Goal: Information Seeking & Learning: Learn about a topic

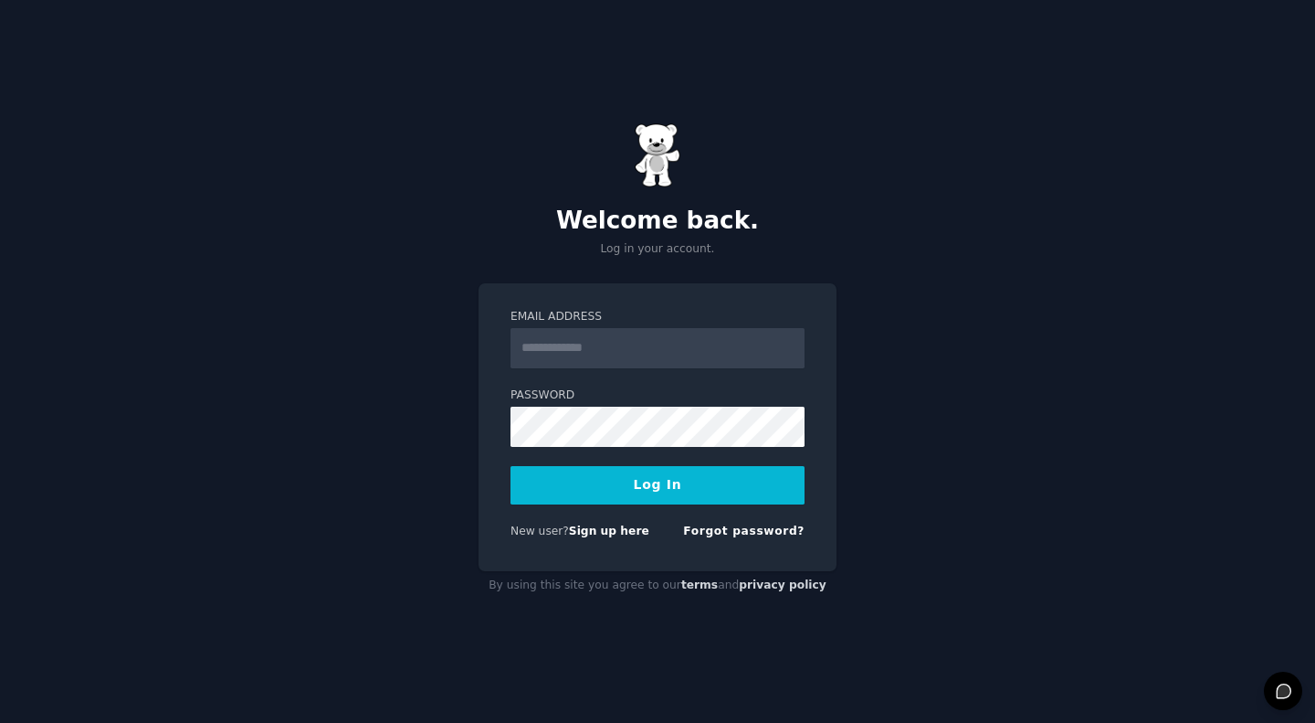
click at [555, 348] on input "Email Address" at bounding box center [658, 348] width 294 height 40
click at [601, 340] on input "*******" at bounding box center [658, 348] width 294 height 40
type input "**********"
click at [639, 491] on button "Log In" at bounding box center [658, 485] width 294 height 38
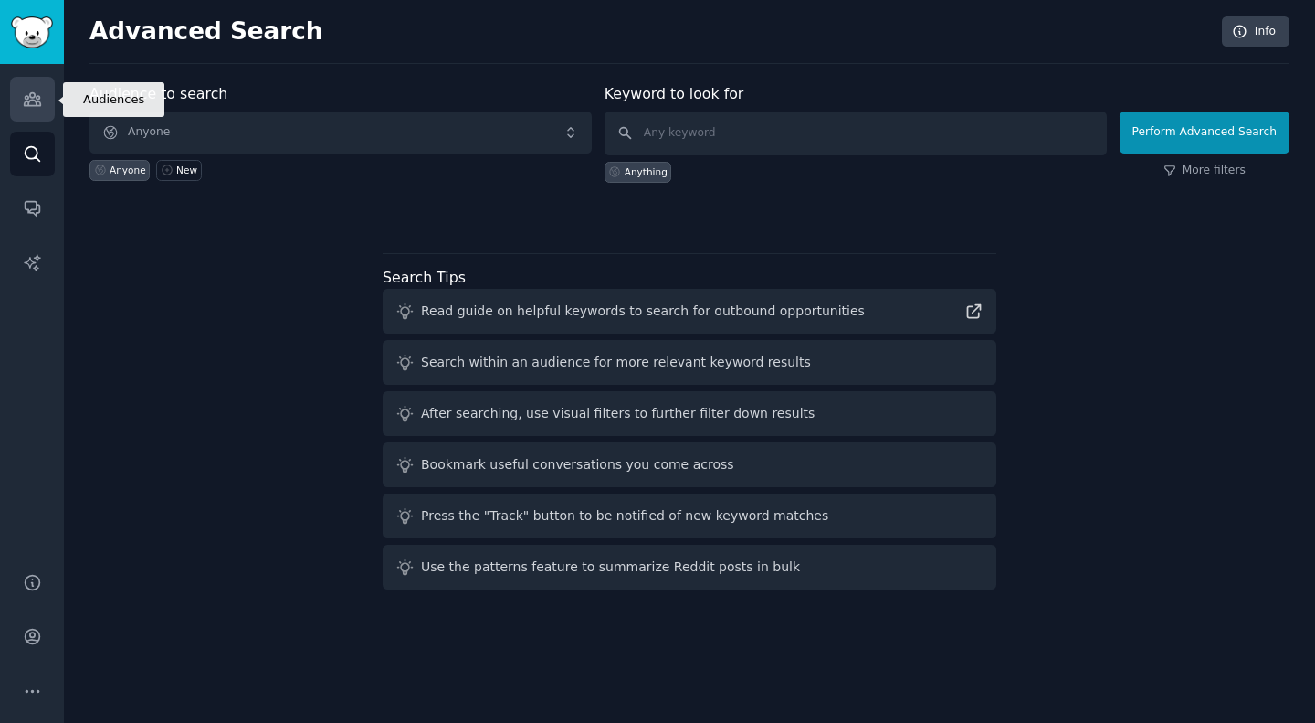
click at [30, 100] on icon "Sidebar" at bounding box center [32, 99] width 16 height 13
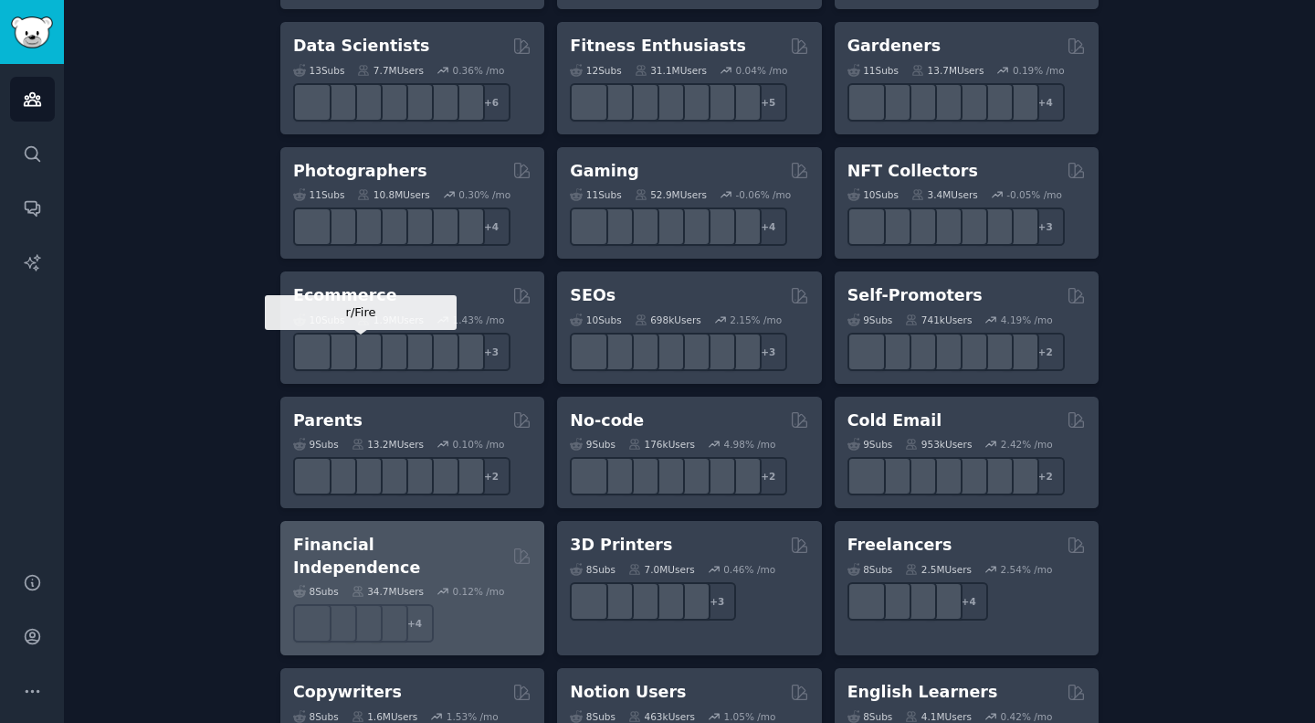
scroll to position [227, 0]
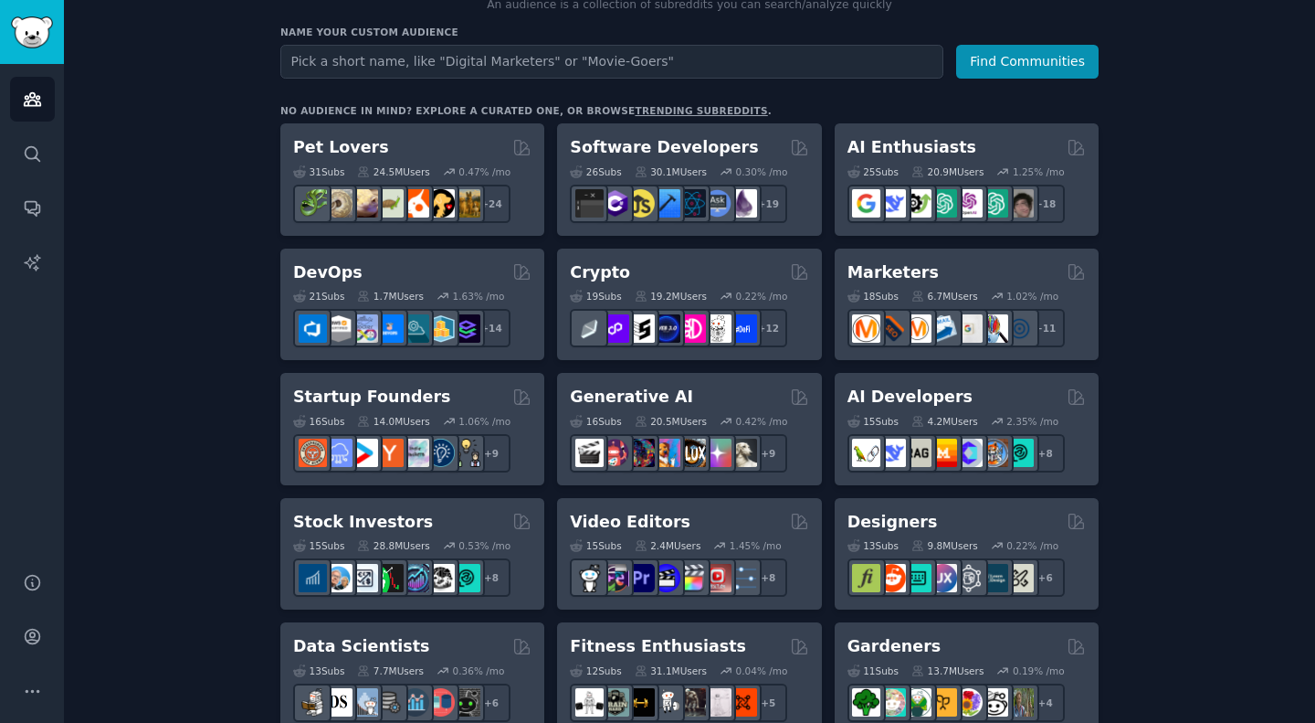
click at [449, 65] on input "text" at bounding box center [611, 62] width 663 height 34
type input "micro saas"
click at [999, 59] on button "Find Communities" at bounding box center [1027, 62] width 142 height 34
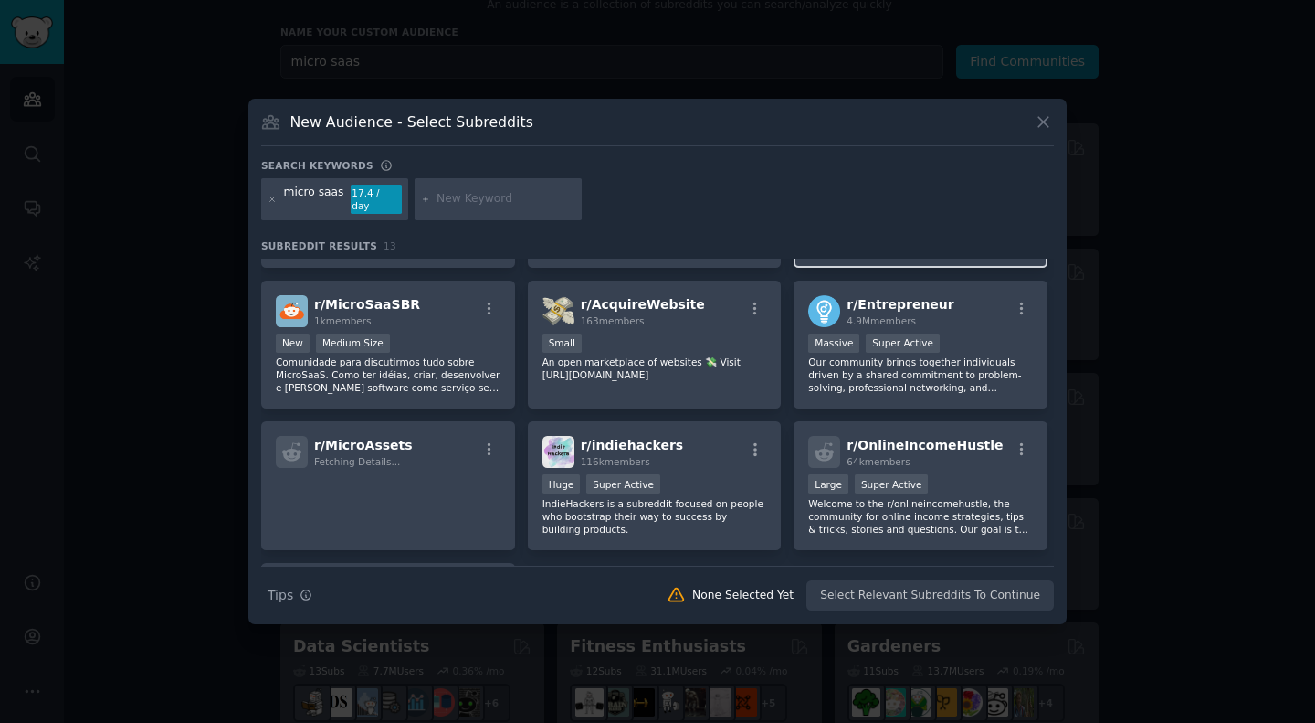
scroll to position [263, 0]
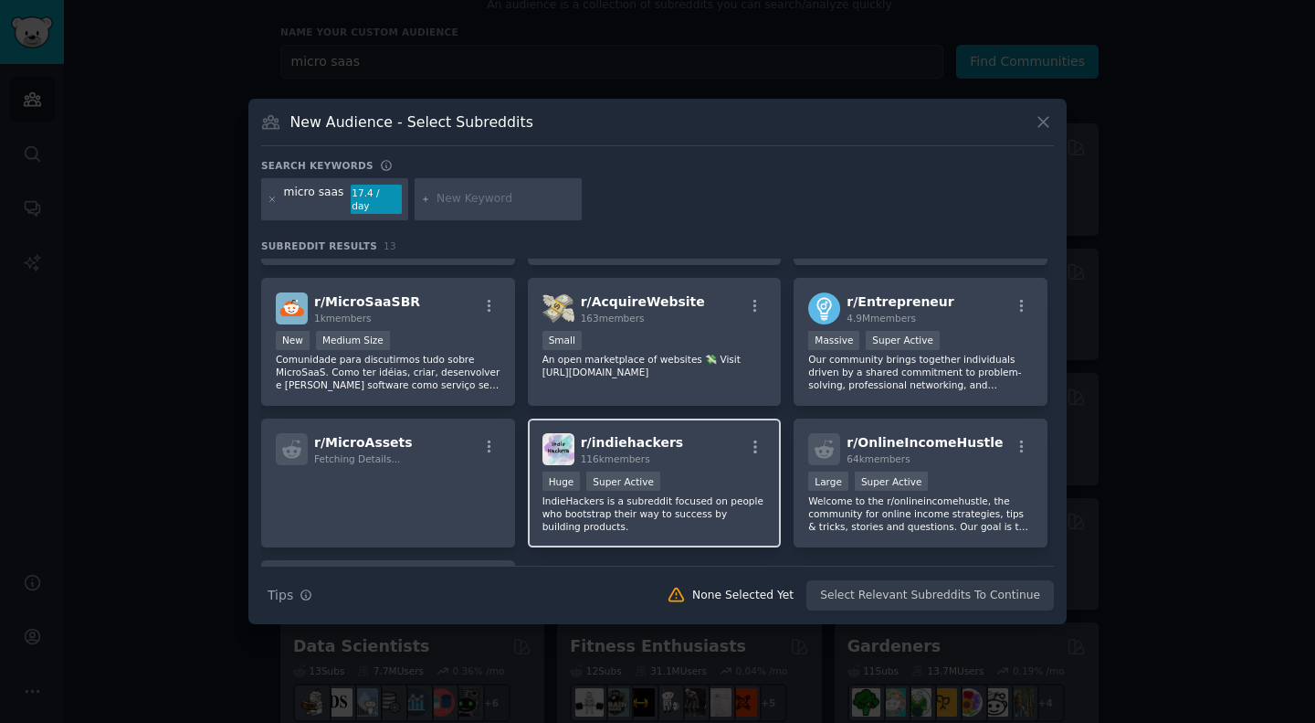
click at [637, 435] on span "r/ indiehackers" at bounding box center [632, 442] width 103 height 15
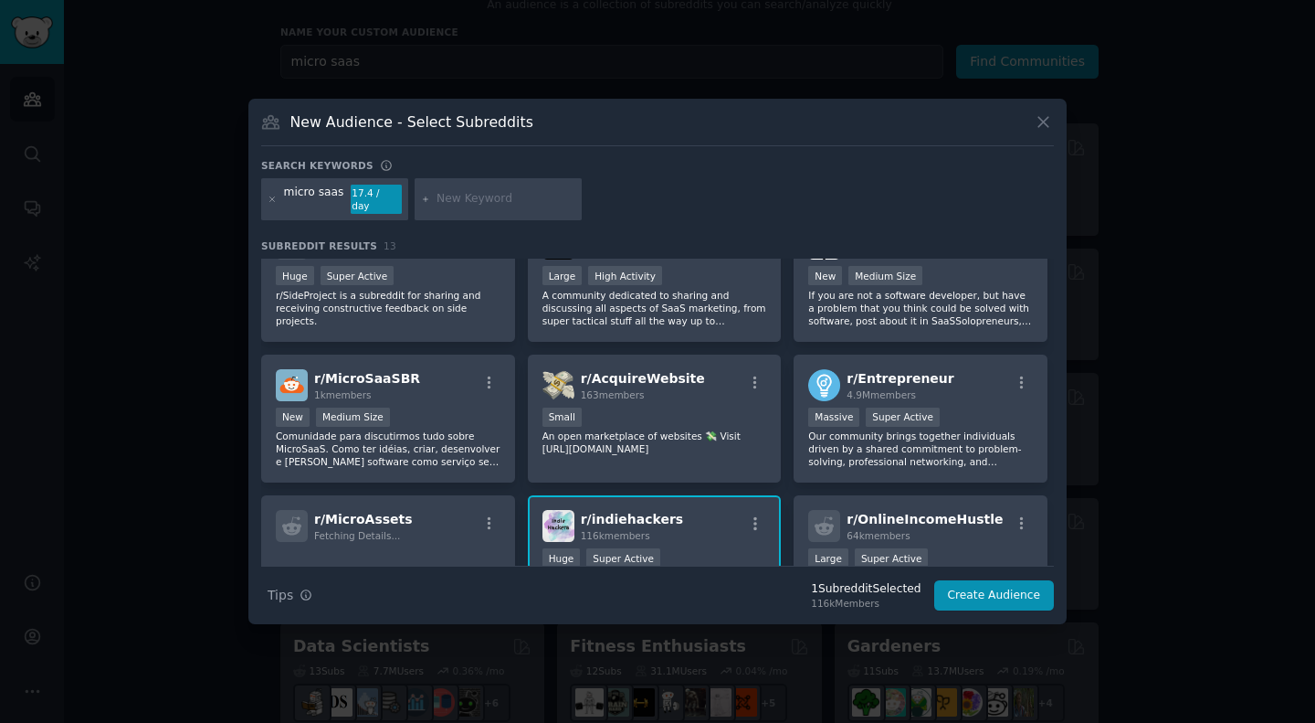
scroll to position [0, 0]
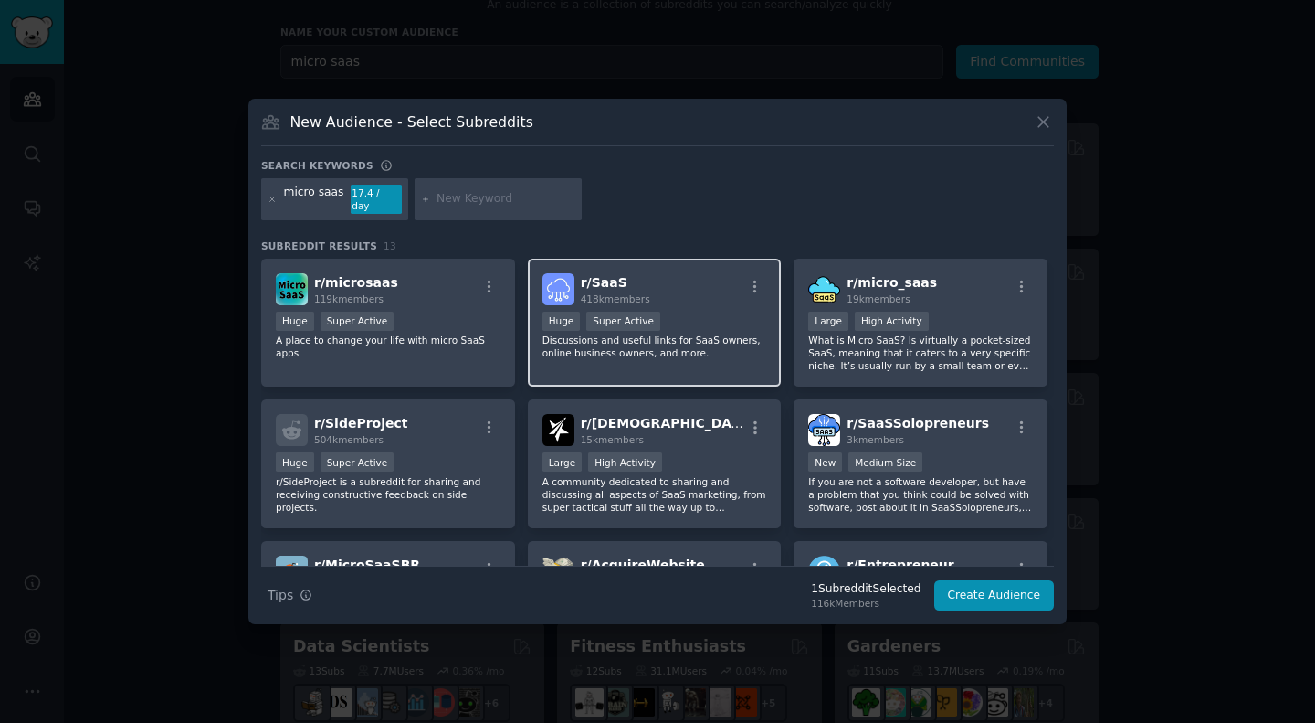
click at [635, 293] on span "418k members" at bounding box center [615, 298] width 69 height 11
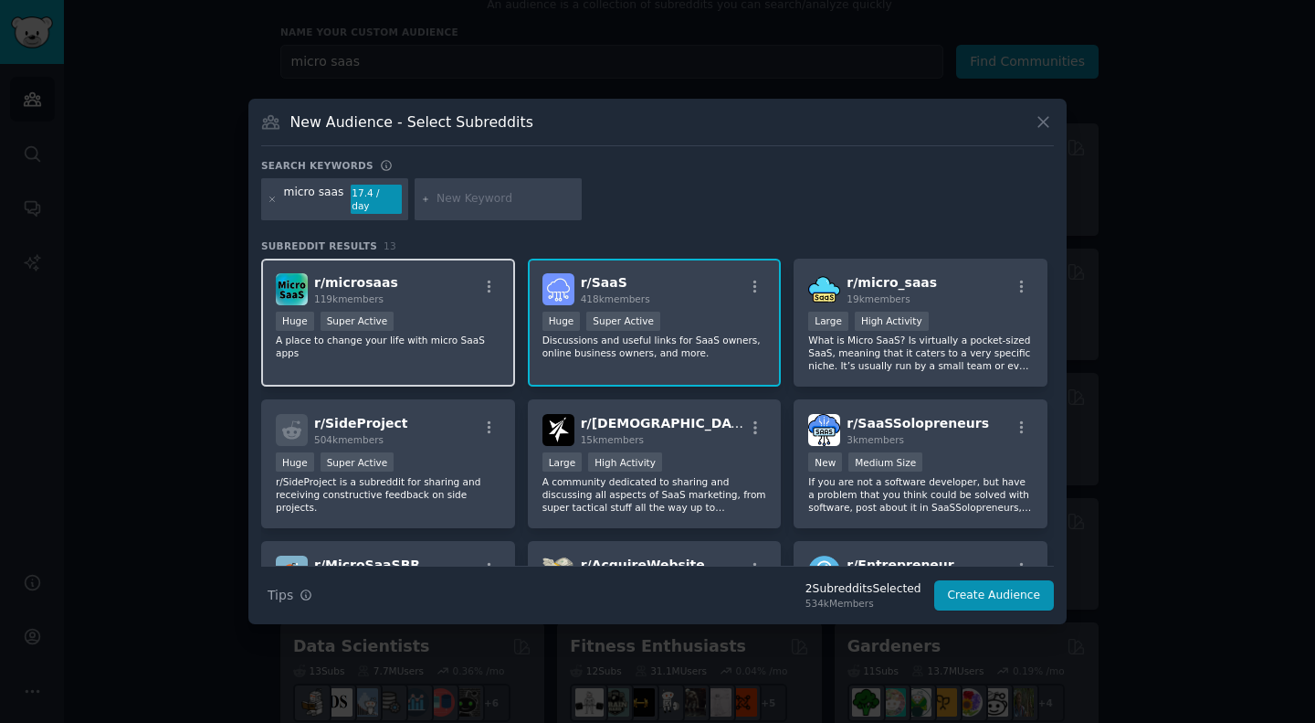
click at [399, 298] on div "r/ microsaas 119k members Huge Super Active A place to change your life with mi…" at bounding box center [388, 322] width 254 height 129
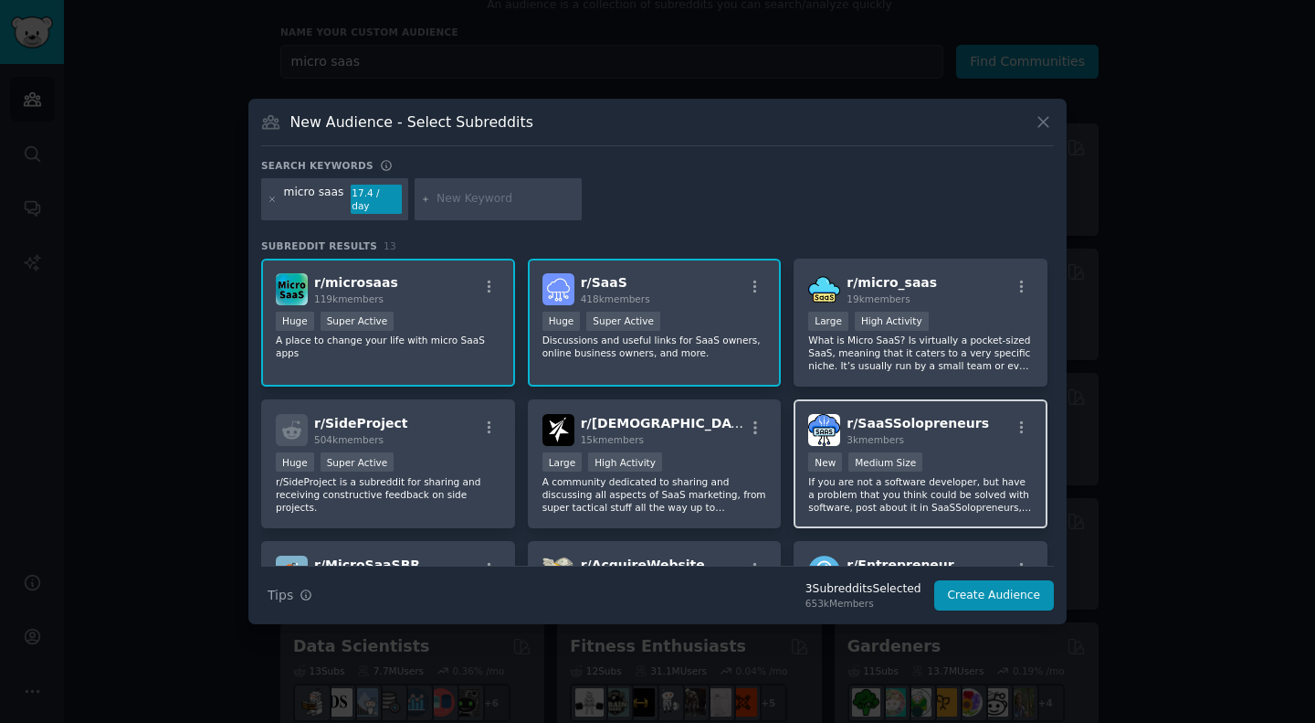
click at [891, 434] on span "3k members" at bounding box center [876, 439] width 58 height 11
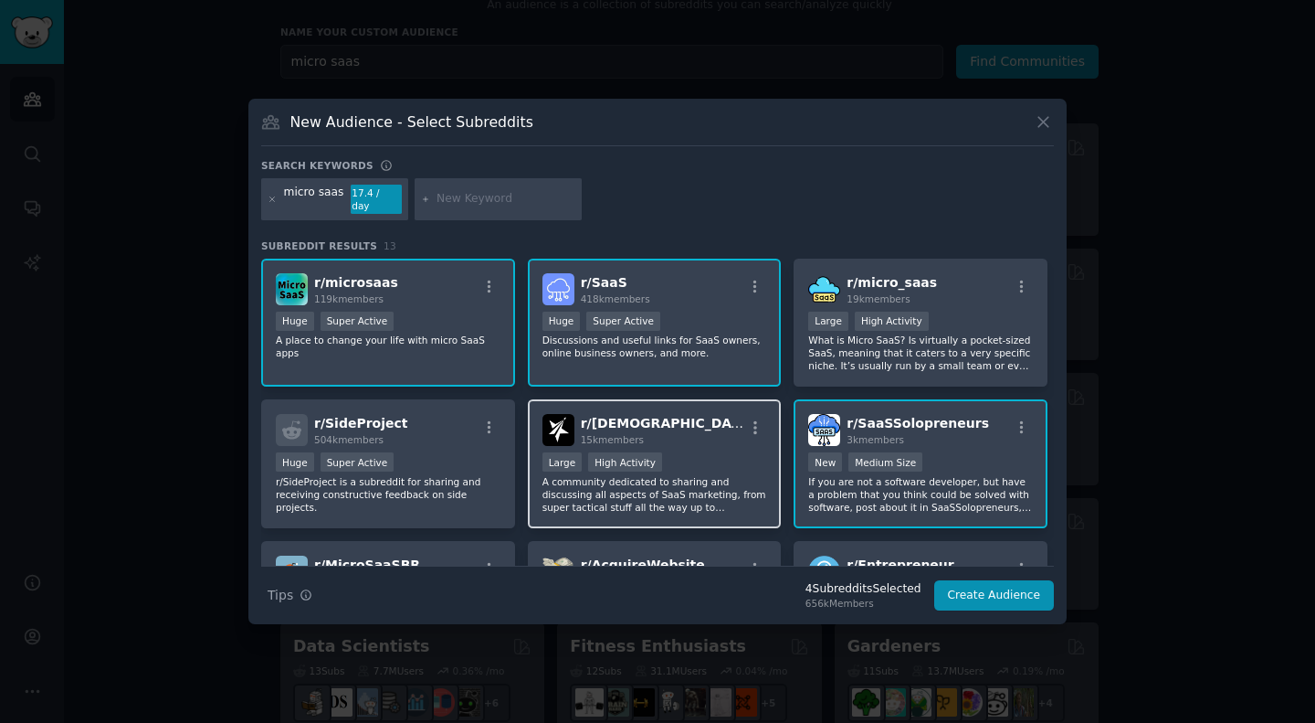
click at [560, 414] on img at bounding box center [559, 430] width 32 height 32
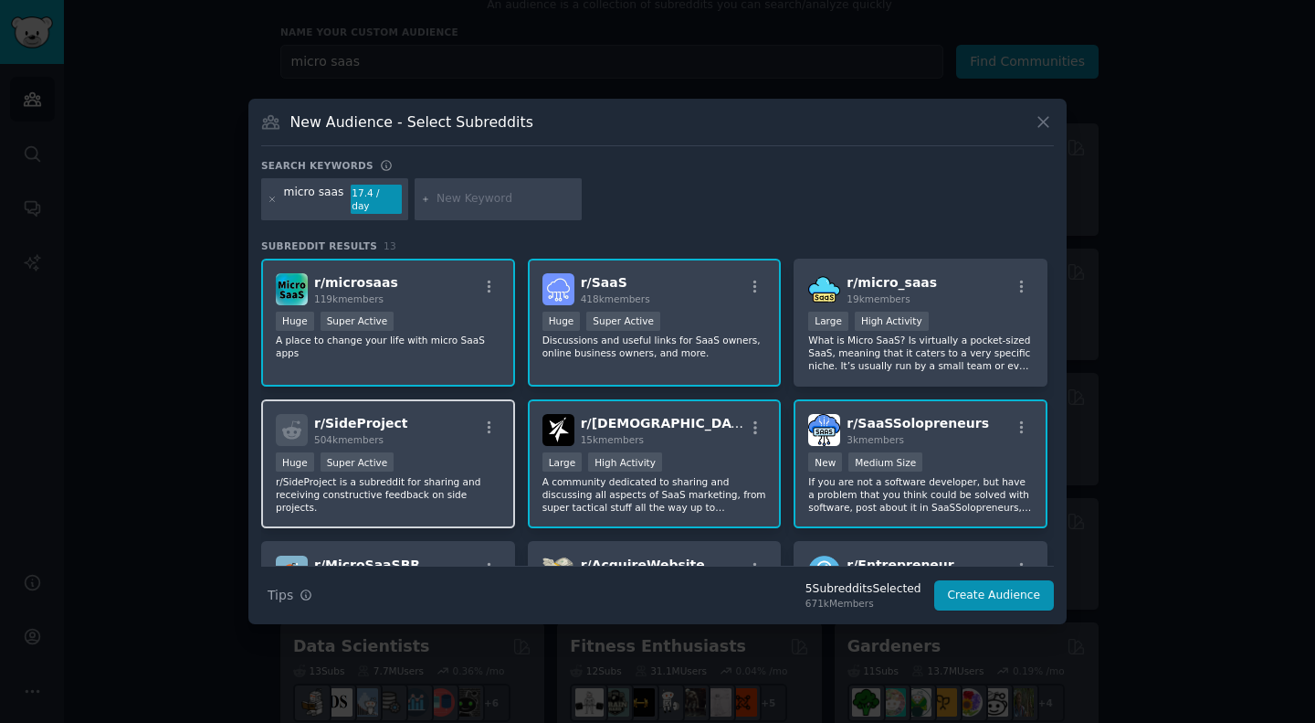
click at [449, 434] on div "r/ SideProject 504k members" at bounding box center [388, 430] width 225 height 32
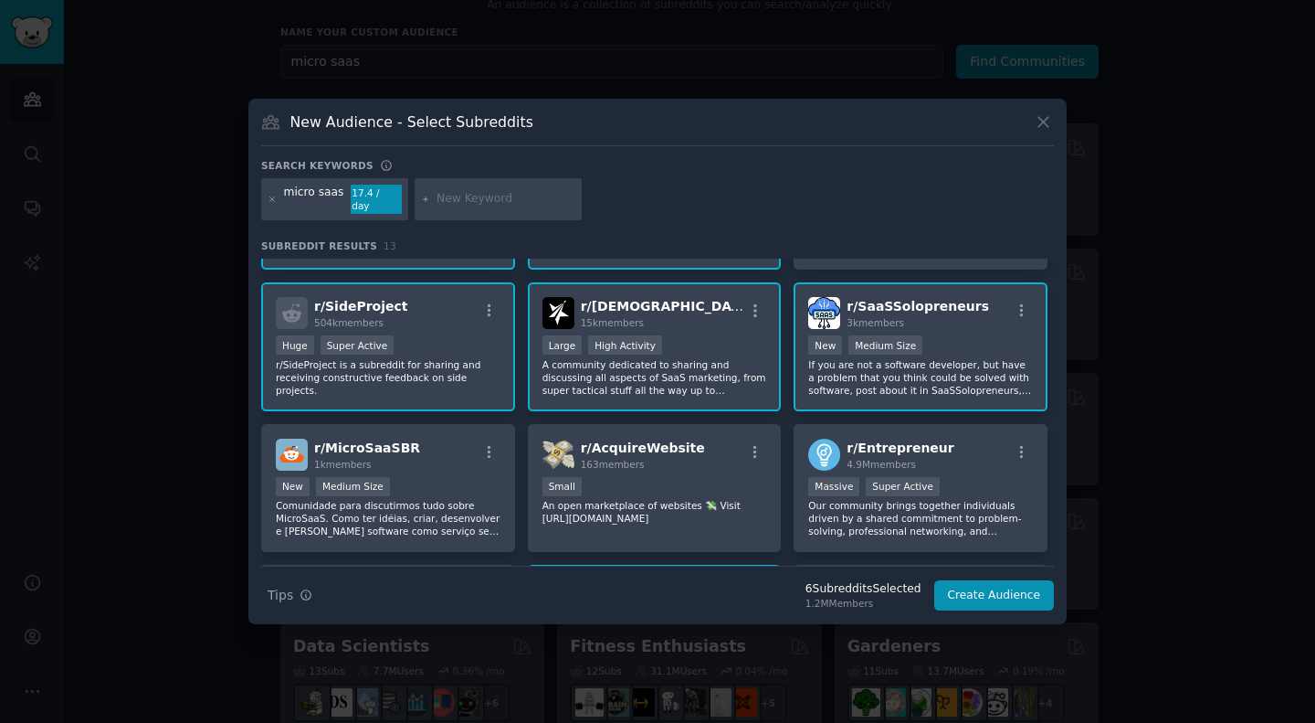
scroll to position [121, 0]
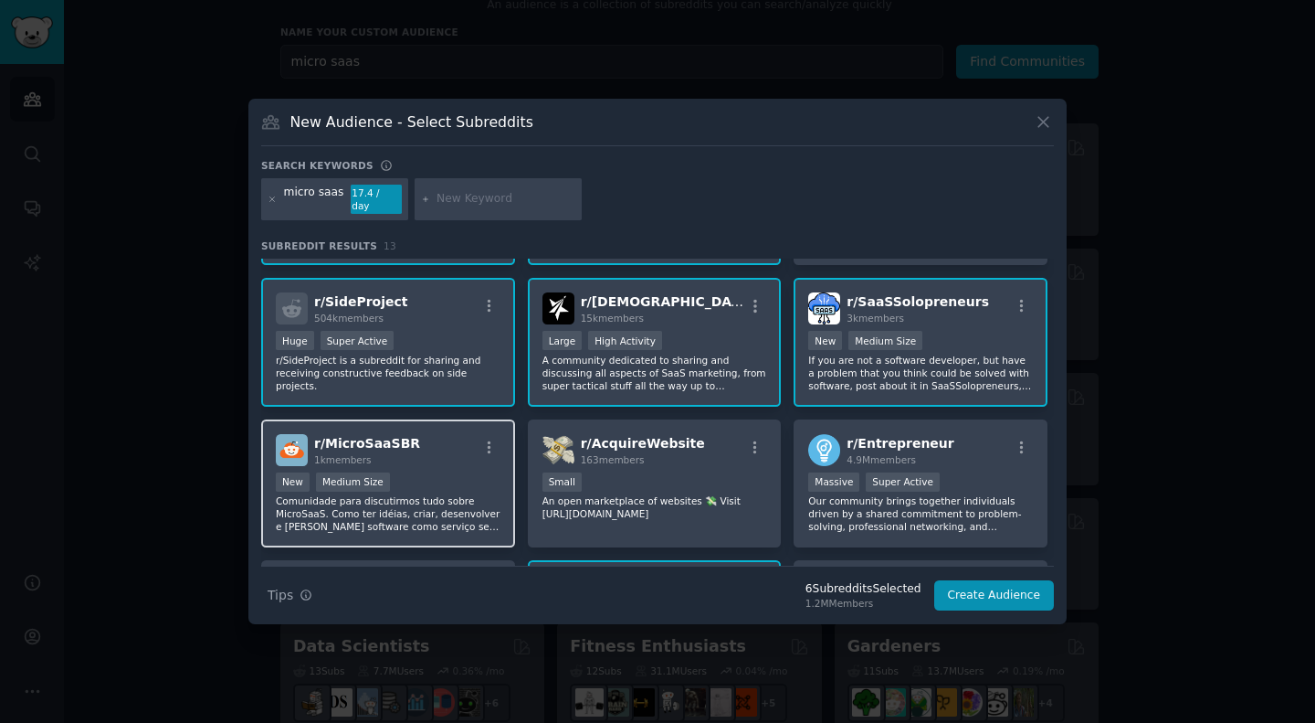
click at [454, 448] on div "r/ MicroSaaSBR 1k members" at bounding box center [388, 450] width 225 height 32
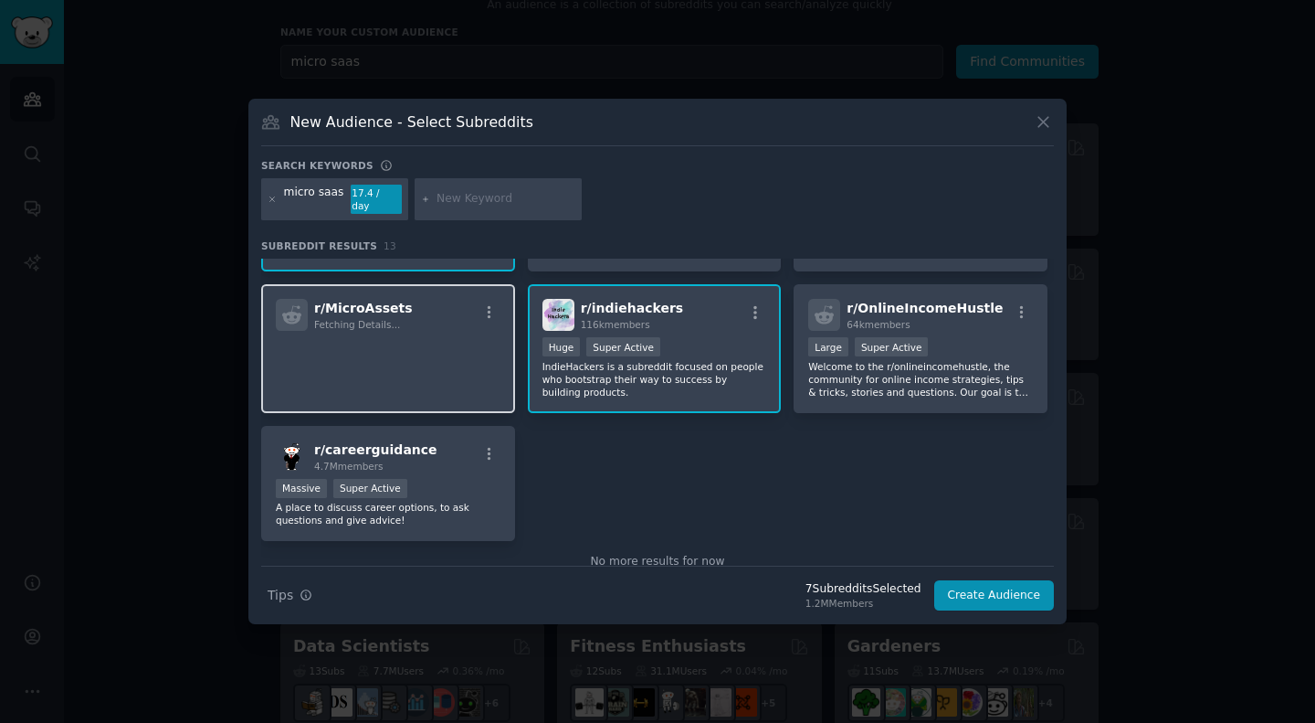
scroll to position [400, 0]
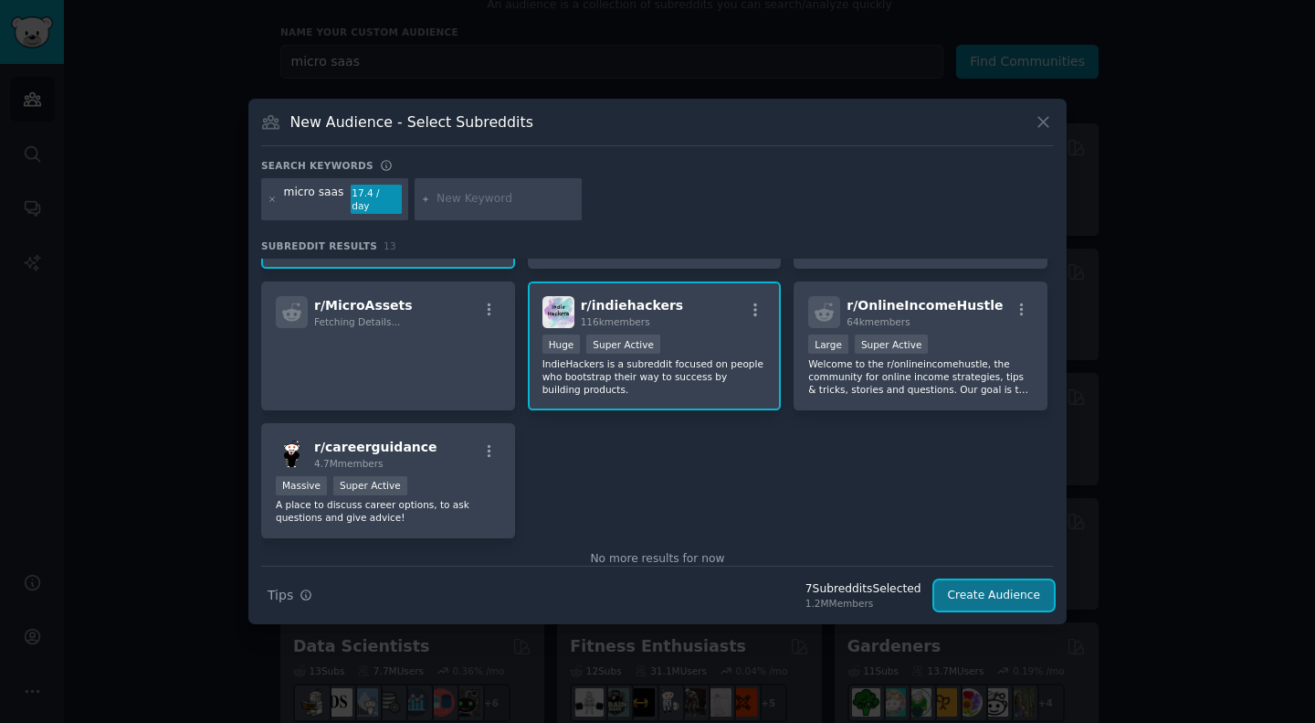
click at [975, 586] on button "Create Audience" at bounding box center [994, 595] width 121 height 31
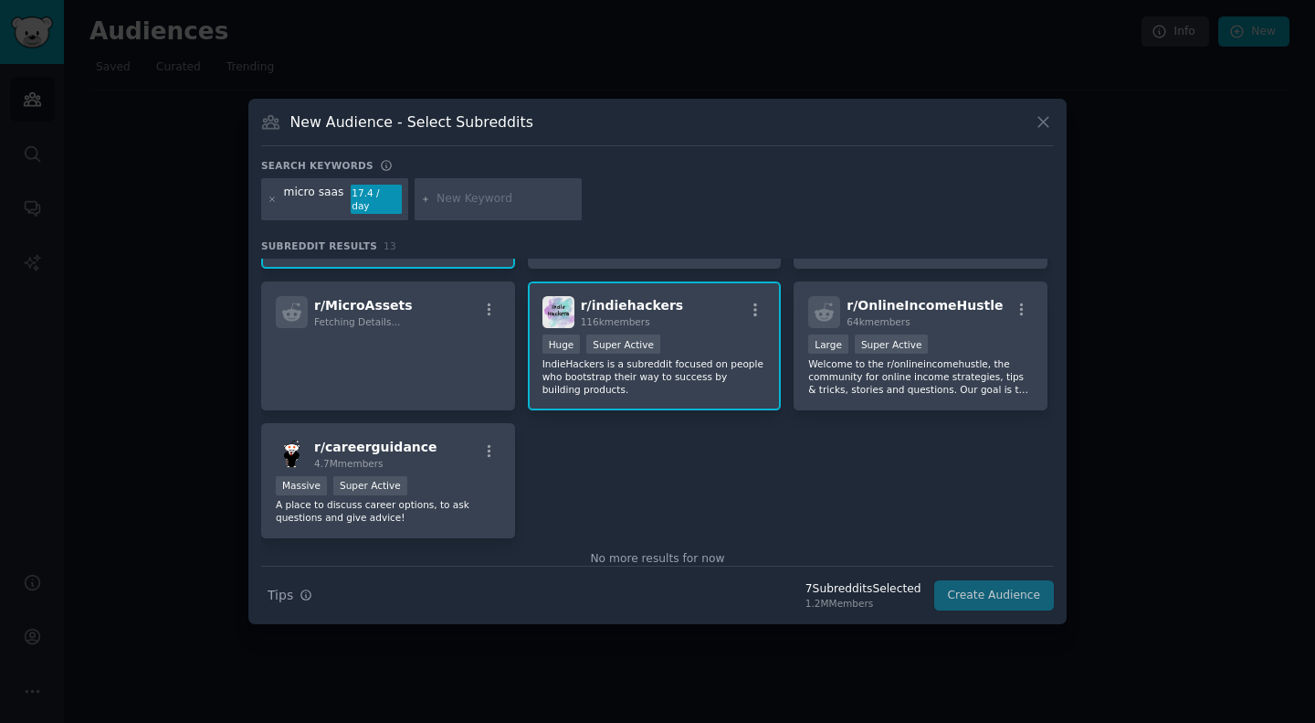
scroll to position [0, 0]
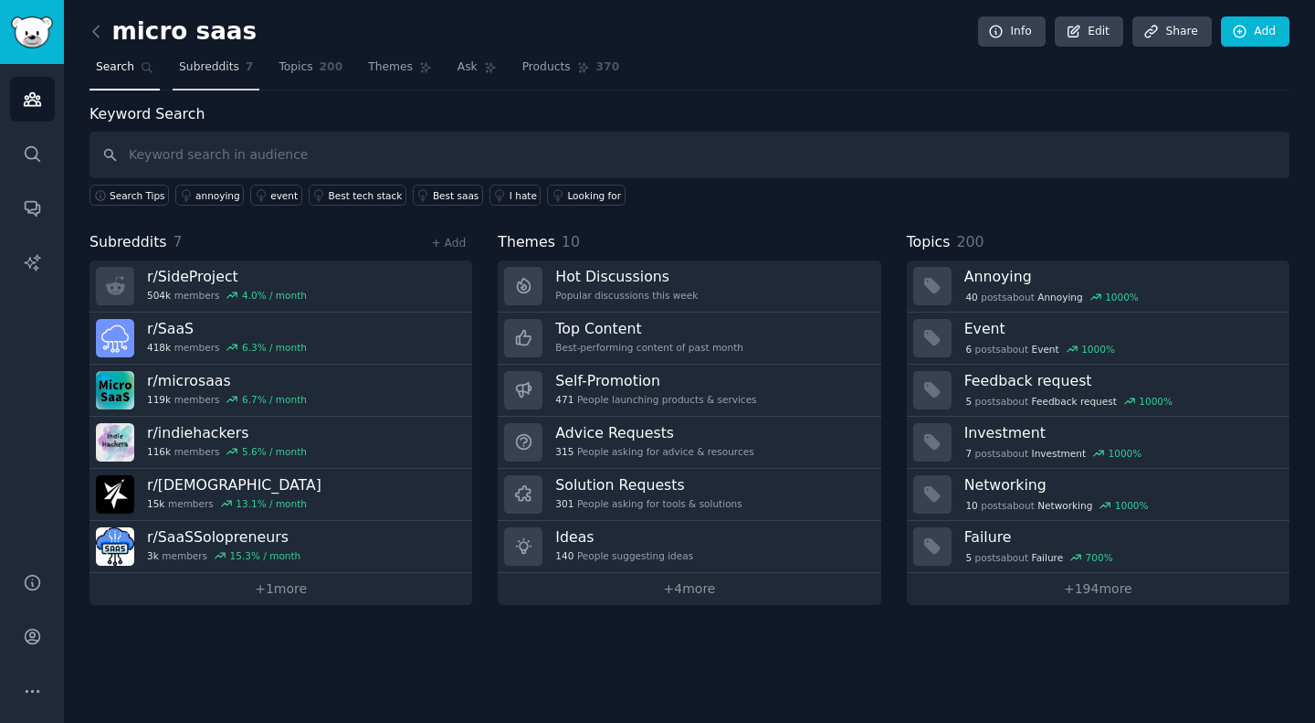
click at [204, 63] on span "Subreddits" at bounding box center [209, 67] width 60 height 16
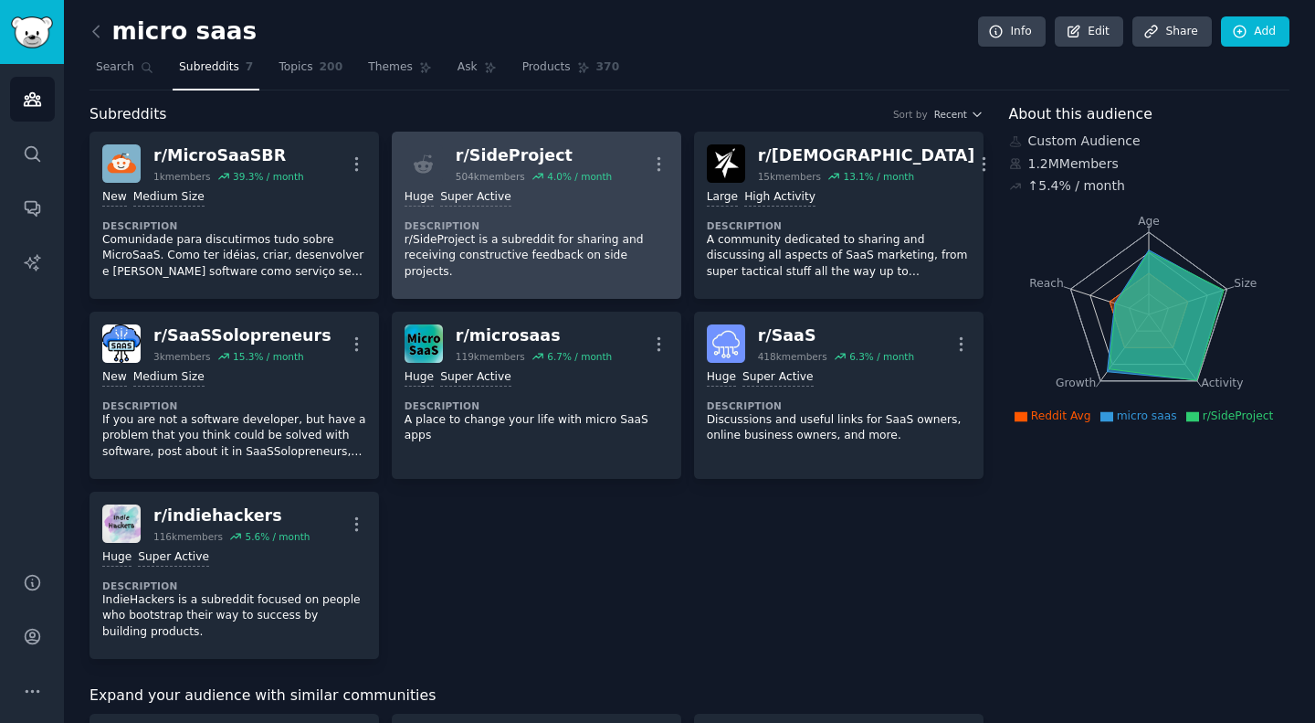
click at [475, 236] on p "r/SideProject is a subreddit for sharing and receiving constructive feedback on…" at bounding box center [537, 256] width 264 height 48
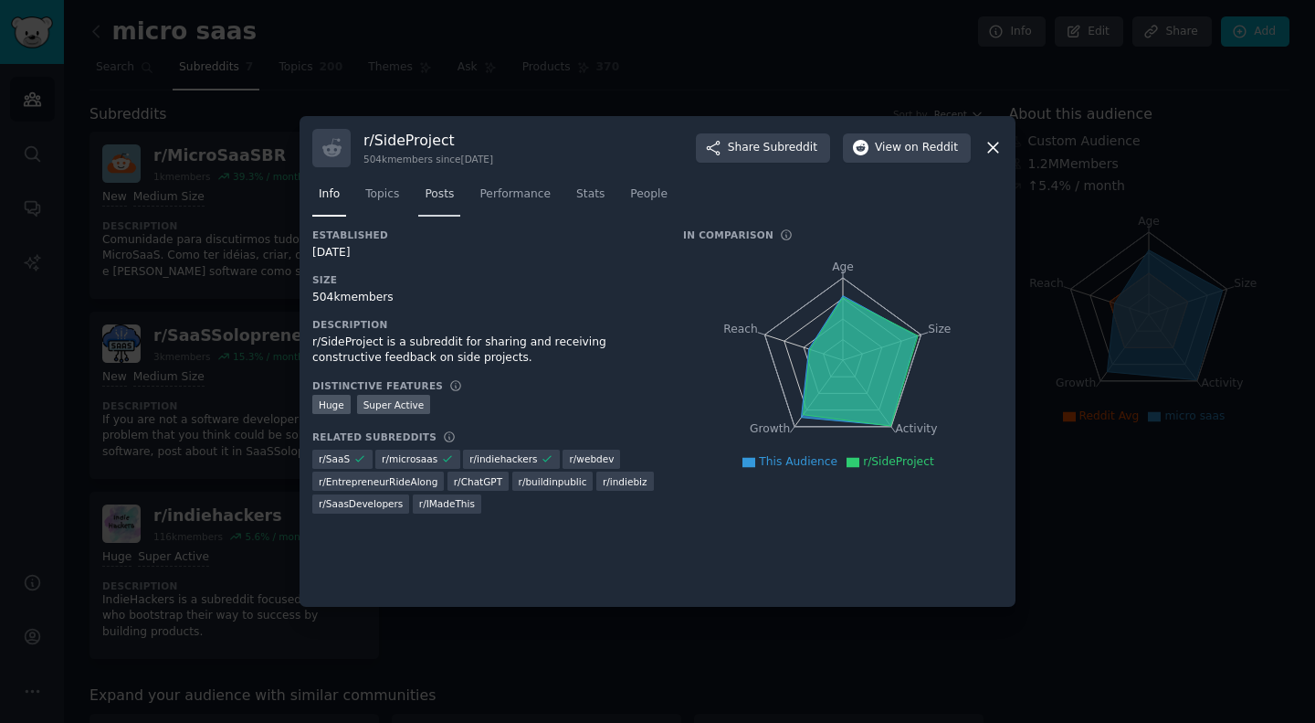
click at [435, 198] on span "Posts" at bounding box center [439, 194] width 29 height 16
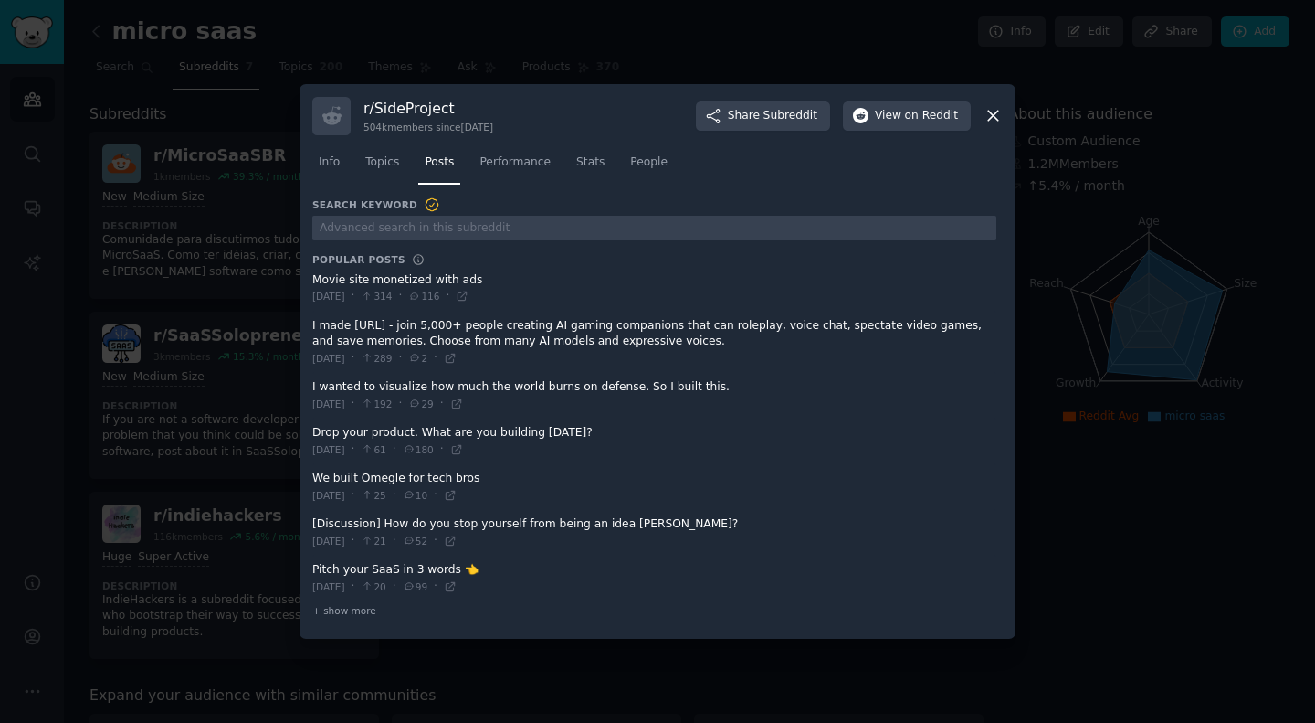
click at [998, 115] on icon at bounding box center [993, 115] width 19 height 19
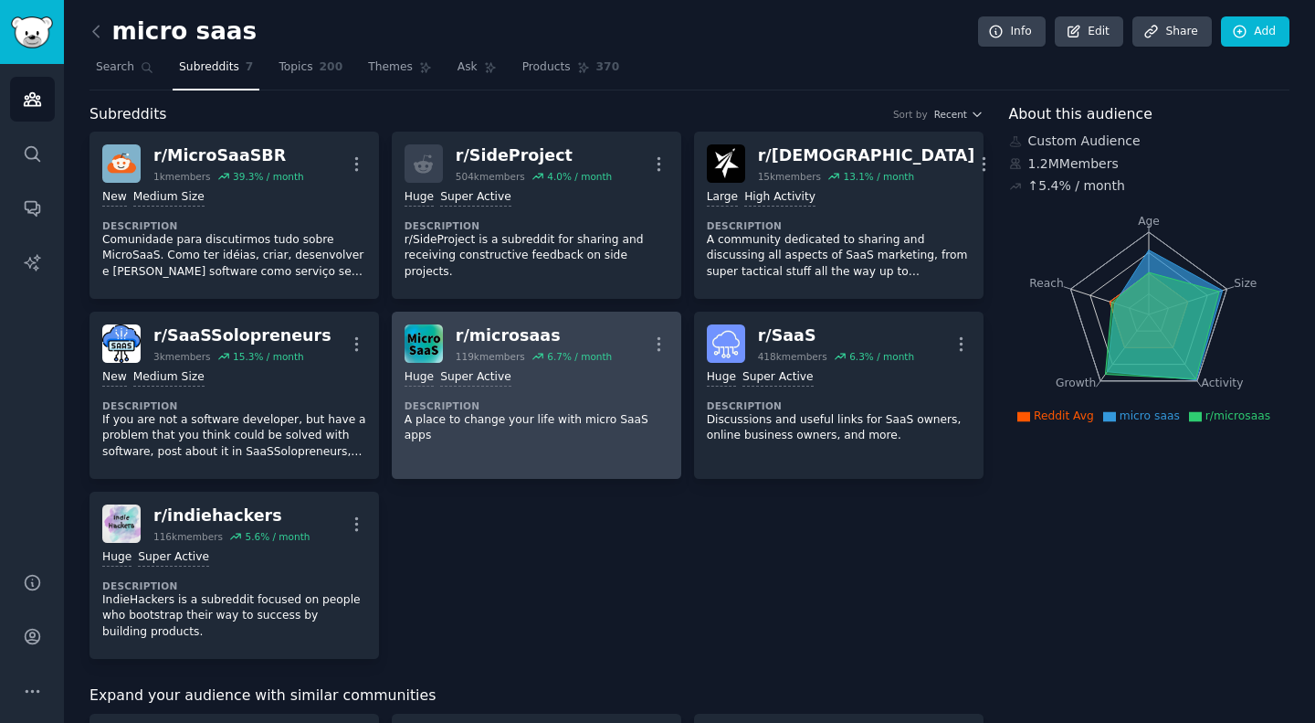
click at [493, 340] on div "r/ microsaas" at bounding box center [534, 335] width 156 height 23
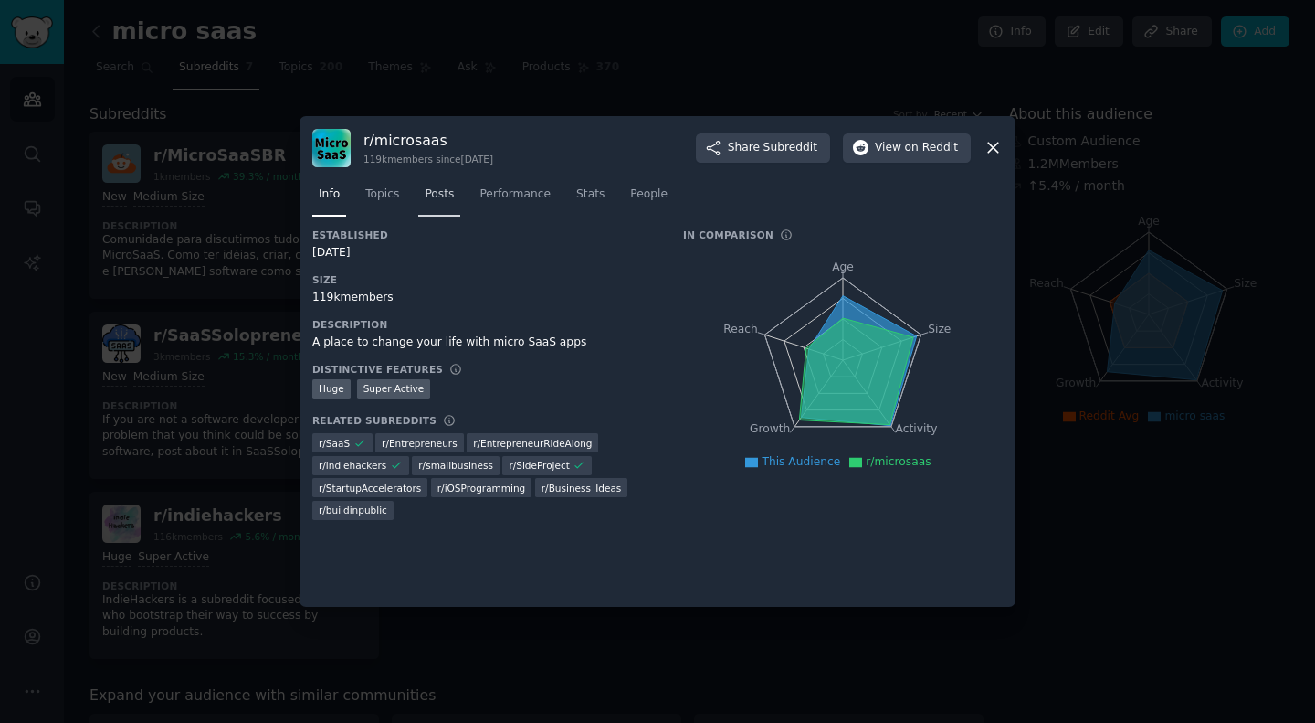
click at [443, 196] on span "Posts" at bounding box center [439, 194] width 29 height 16
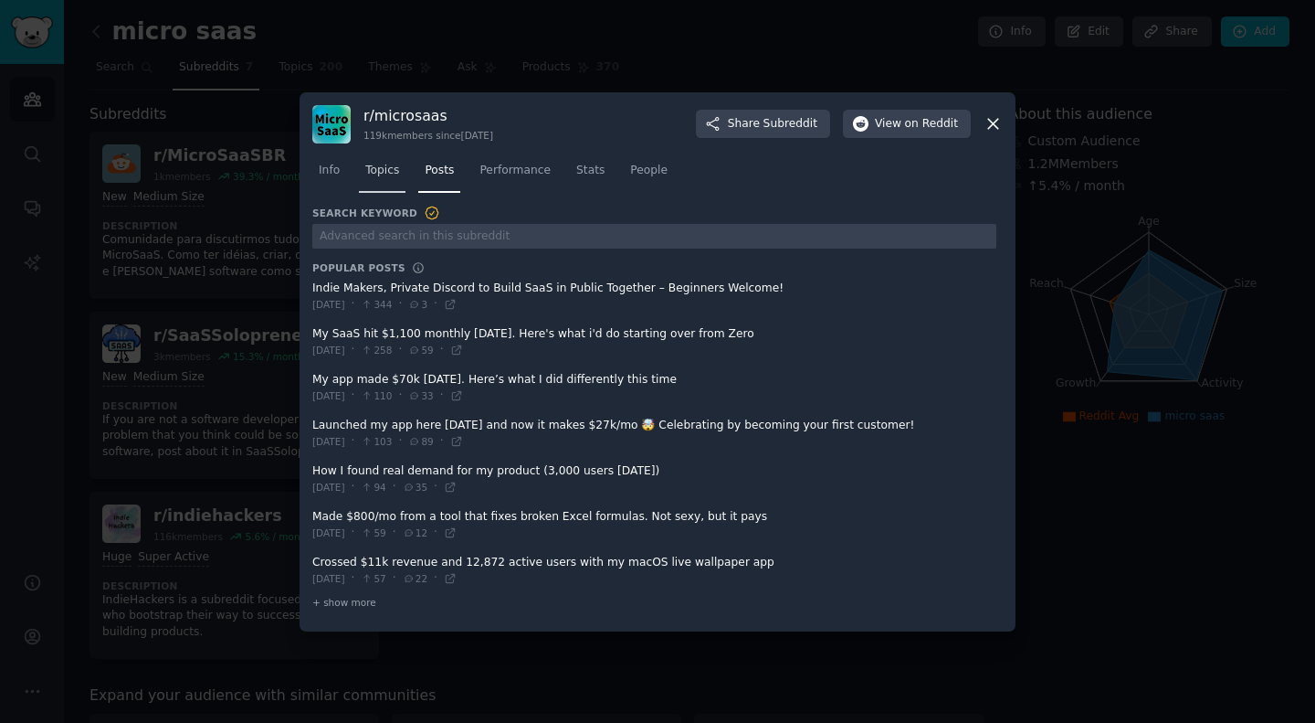
click at [383, 175] on span "Topics" at bounding box center [382, 171] width 34 height 16
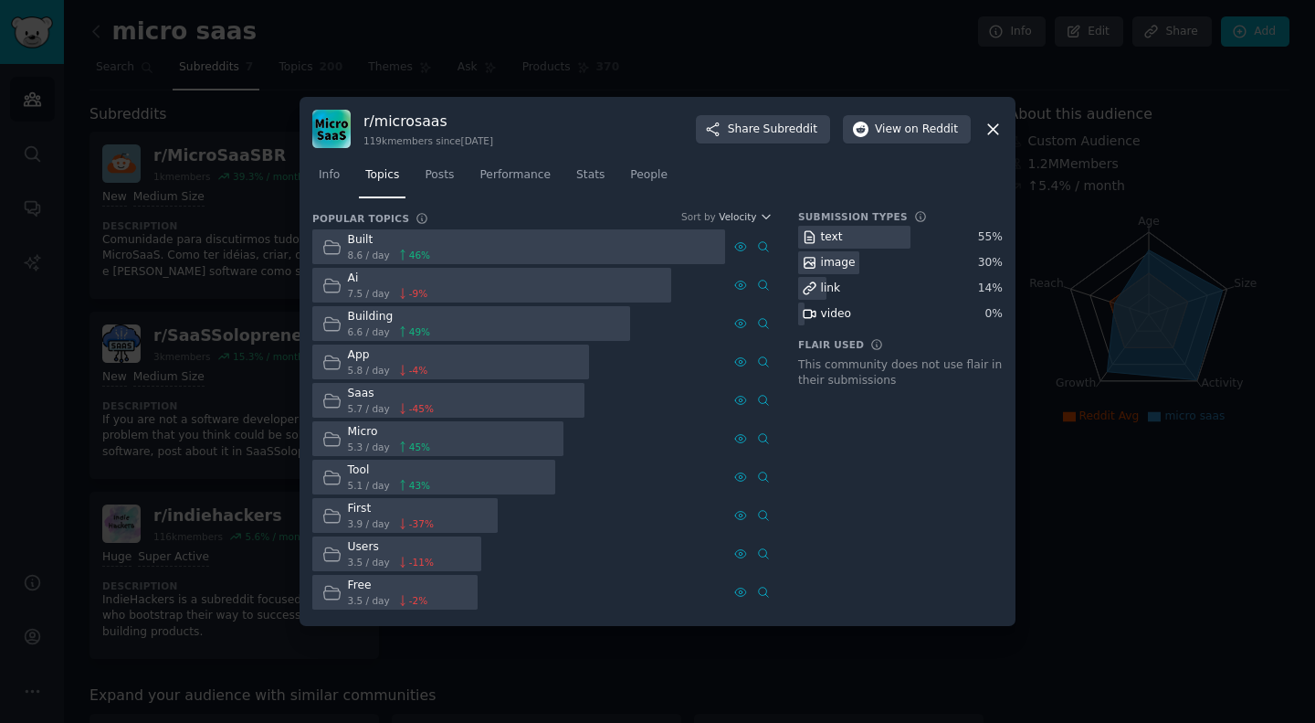
click at [360, 444] on span "5.3 / day" at bounding box center [369, 446] width 42 height 13
click at [425, 441] on span "45 %" at bounding box center [419, 446] width 21 height 13
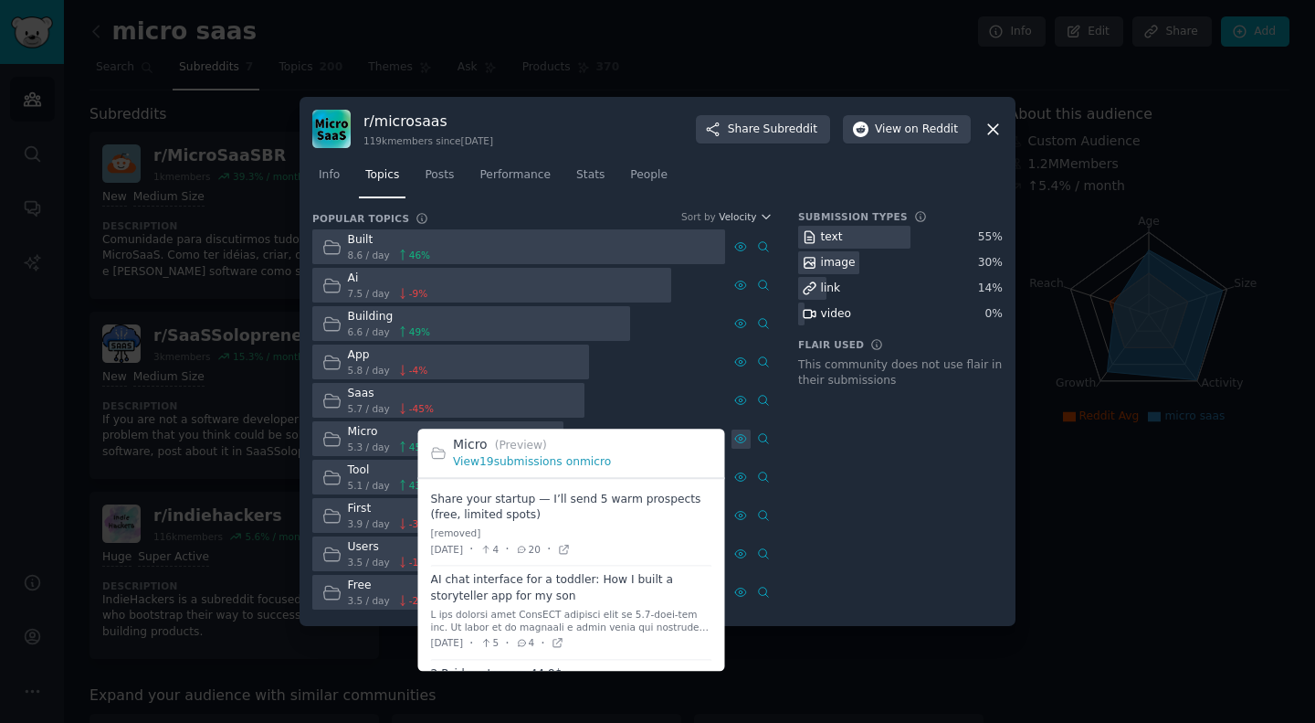
click at [741, 438] on icon at bounding box center [740, 438] width 13 height 13
click at [623, 459] on div "View 19 submissions on micro" at bounding box center [582, 463] width 259 height 16
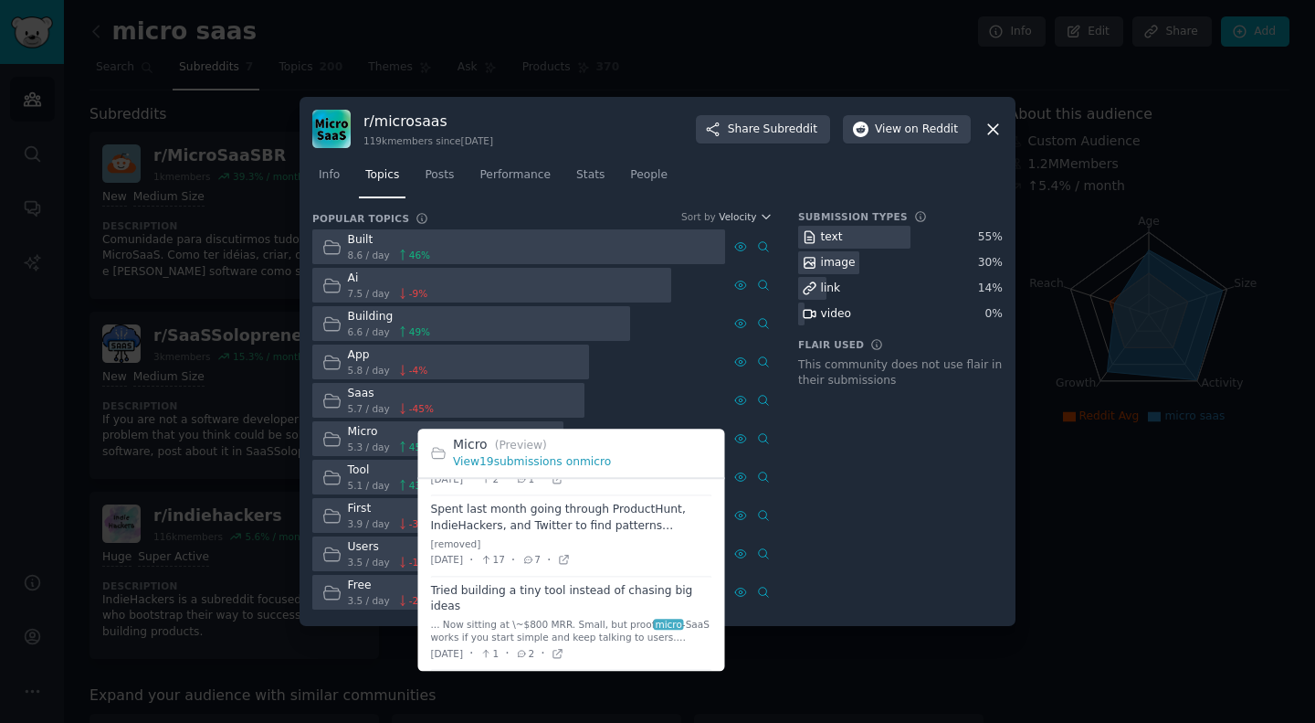
scroll to position [682, 0]
